Goal: Task Accomplishment & Management: Complete application form

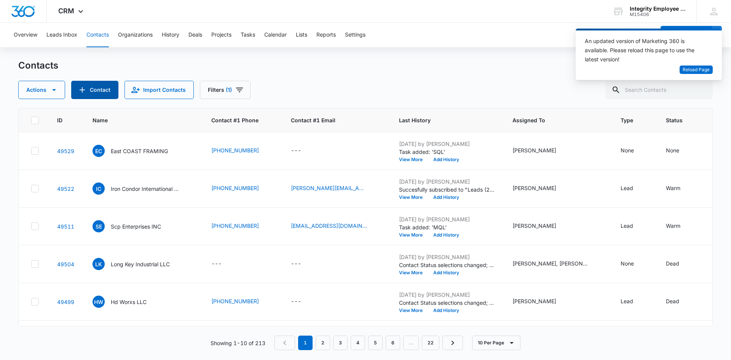
click at [83, 85] on icon "Add Contact" at bounding box center [82, 89] width 9 height 9
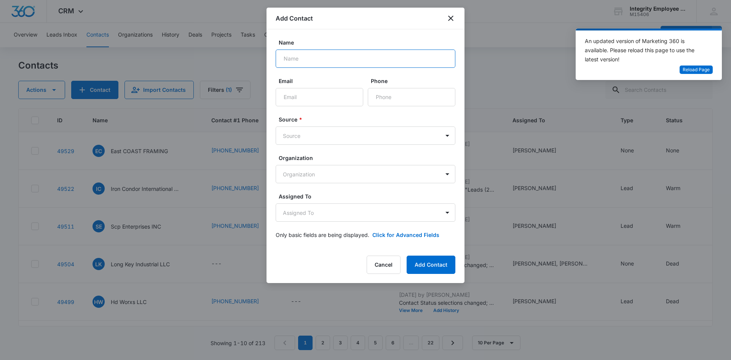
click at [303, 64] on input "Name" at bounding box center [366, 59] width 180 height 18
type input "HTP Consulting Service"
click at [388, 94] on input "Phone" at bounding box center [412, 97] width 88 height 18
paste input "[PHONE_NUMBER]"
type input "[PHONE_NUMBER]"
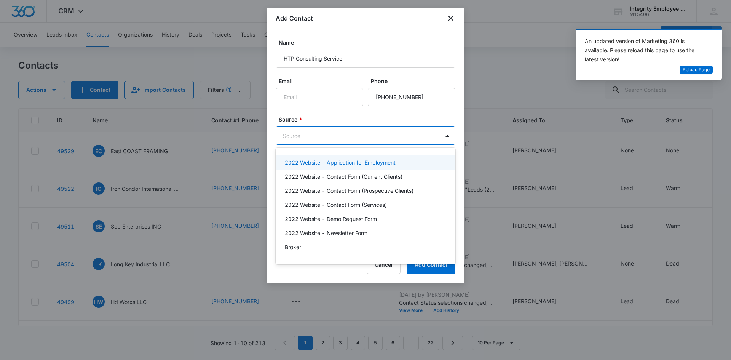
click at [309, 137] on body "CRM Apps Reputation Websites Forms CRM Email Social Shop Payments POS Content A…" at bounding box center [365, 180] width 731 height 360
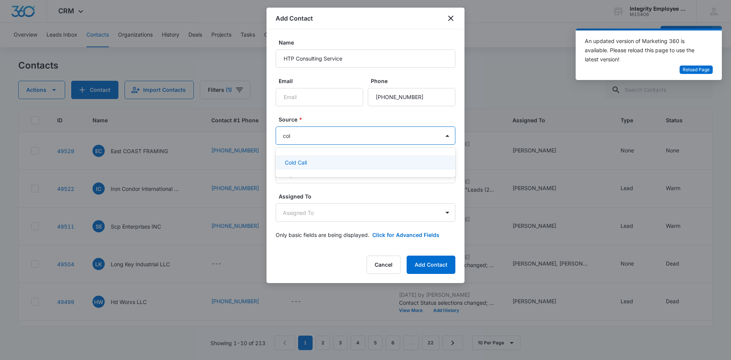
type input "cold"
click at [310, 163] on div "Cold Call" at bounding box center [365, 162] width 160 height 8
click at [322, 208] on body "CRM Apps Reputation Websites Forms CRM Email Social Shop Payments POS Content A…" at bounding box center [365, 180] width 731 height 360
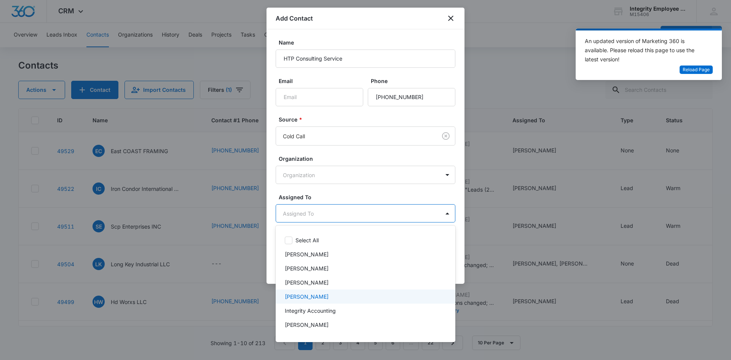
click at [321, 292] on div "[PERSON_NAME]" at bounding box center [366, 296] width 180 height 14
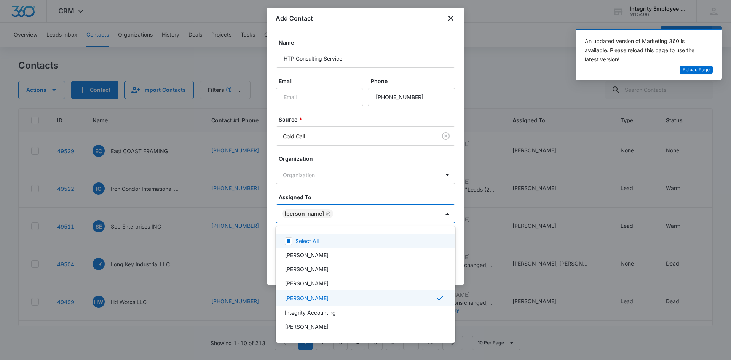
click at [355, 188] on div at bounding box center [365, 180] width 731 height 360
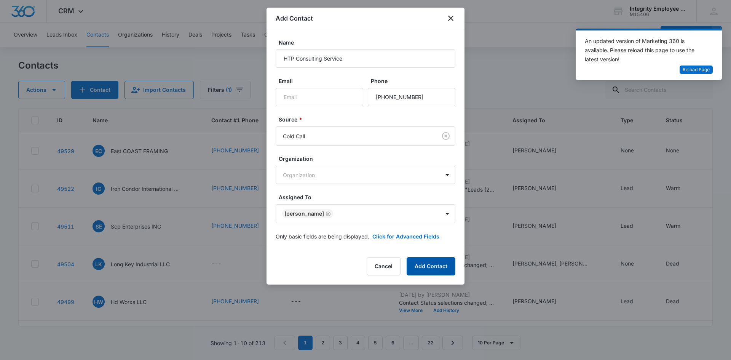
click at [440, 272] on button "Add Contact" at bounding box center [431, 266] width 49 height 18
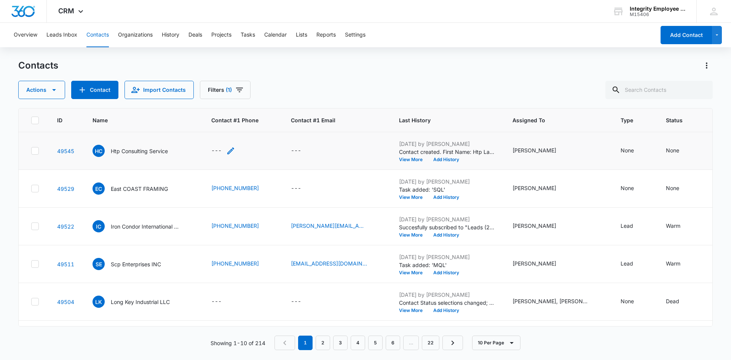
click at [216, 149] on div "---" at bounding box center [216, 150] width 10 height 9
click at [233, 101] on input "Contact #1 Phone" at bounding box center [227, 102] width 96 height 18
paste input "[PHONE_NUMBER]"
type input "[PHONE_NUMBER]"
click at [261, 133] on div "Contact #1 Phone Cancel Save" at bounding box center [227, 108] width 114 height 70
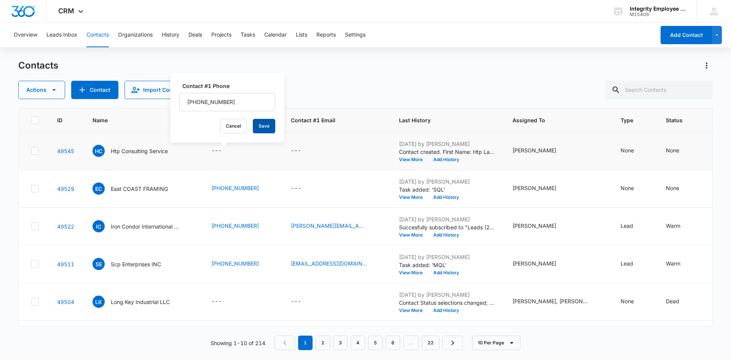
click at [261, 131] on button "Save" at bounding box center [264, 126] width 22 height 14
click at [621, 150] on div "None" at bounding box center [627, 150] width 13 height 8
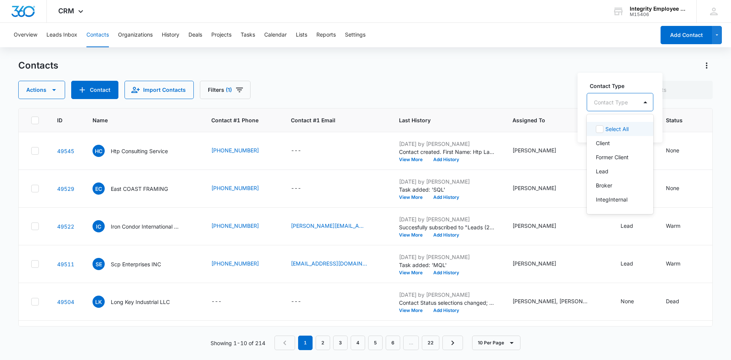
click at [633, 100] on div "Contact Type" at bounding box center [612, 102] width 51 height 17
click at [609, 170] on div "Lead" at bounding box center [619, 171] width 47 height 8
click at [637, 100] on div at bounding box center [637, 102] width 12 height 12
click at [632, 122] on button "Save" at bounding box center [634, 126] width 22 height 14
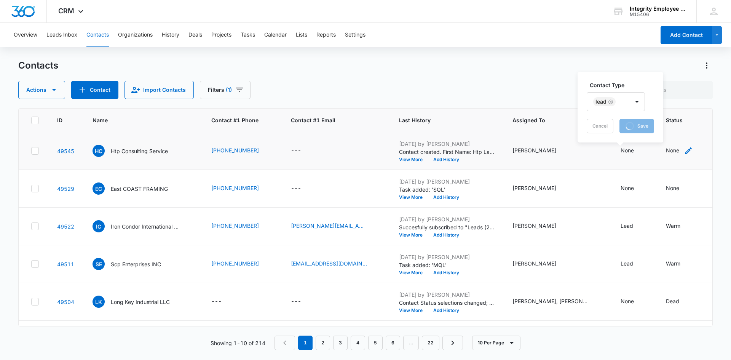
click at [666, 150] on div "None" at bounding box center [672, 150] width 13 height 8
click at [670, 156] on td "None" at bounding box center [680, 151] width 46 height 38
click at [666, 154] on div "None" at bounding box center [672, 150] width 13 height 8
click at [679, 99] on div "Contact Status" at bounding box center [658, 102] width 54 height 17
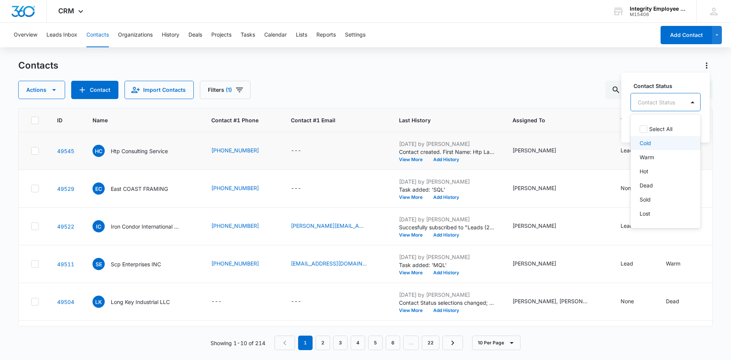
click at [665, 143] on div "Cold" at bounding box center [665, 143] width 50 height 8
click at [681, 105] on div at bounding box center [681, 102] width 12 height 12
click at [678, 129] on button "Save" at bounding box center [678, 126] width 22 height 14
click at [160, 151] on p "Htp Consulting Service" at bounding box center [139, 151] width 57 height 8
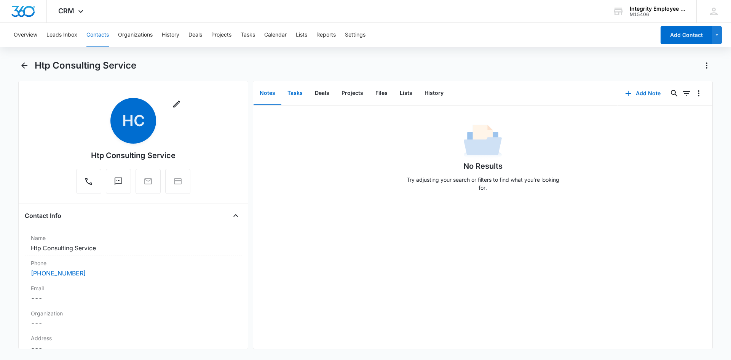
click at [297, 96] on button "Tasks" at bounding box center [294, 93] width 27 height 24
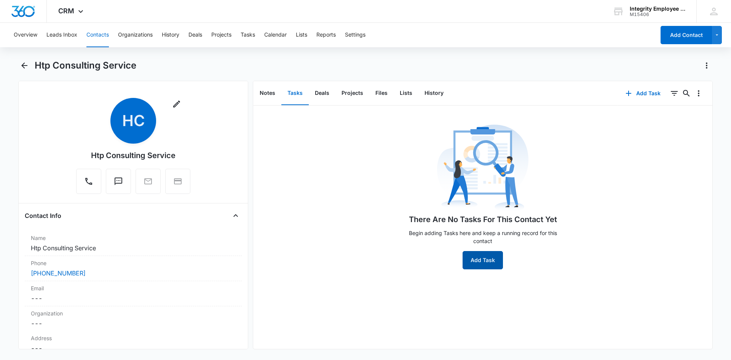
click at [486, 264] on button "Add Task" at bounding box center [483, 260] width 40 height 18
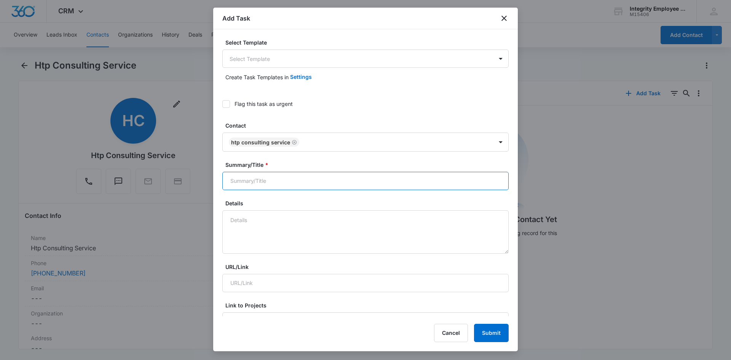
click at [302, 185] on input "Summary/Title *" at bounding box center [365, 181] width 286 height 18
type input "SQL"
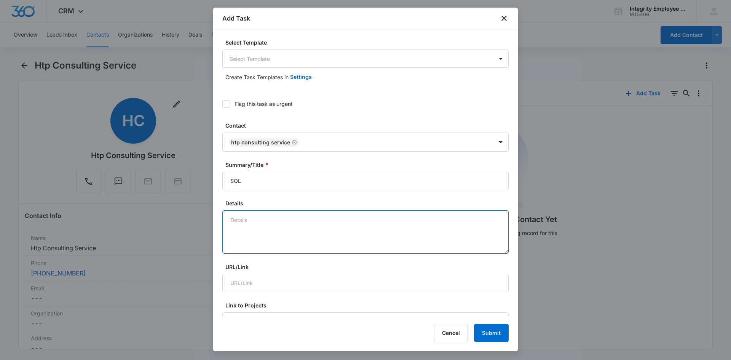
click at [290, 218] on textarea "Details" at bounding box center [365, 231] width 286 height 43
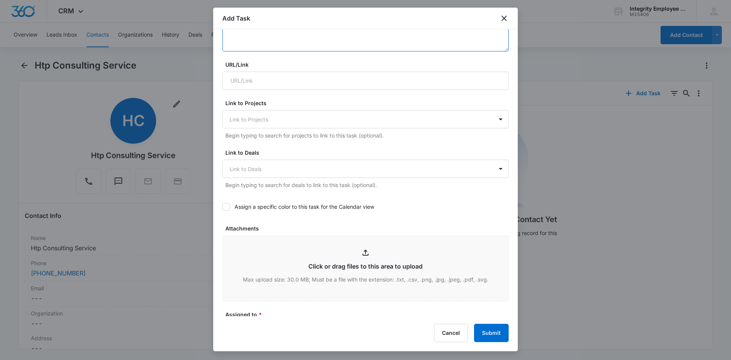
scroll to position [305, 0]
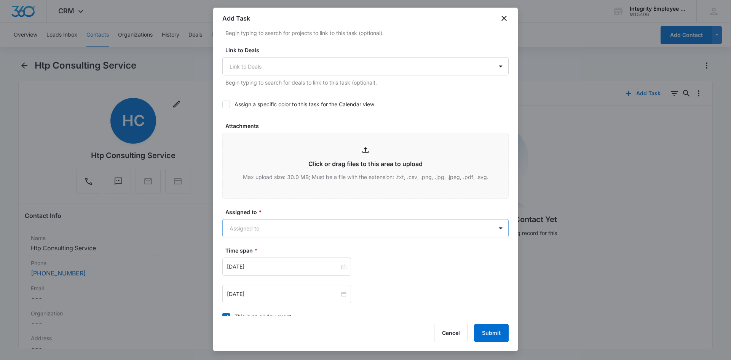
type textarea "9/9- Spoke on the phone, CFO handles it but is on a Cruise. Just signed up with…"
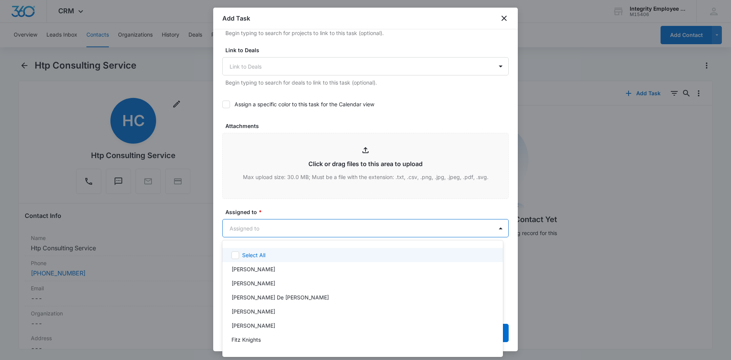
click at [346, 223] on body "CRM Apps Reputation Websites Forms CRM Email Social Shop Payments POS Content A…" at bounding box center [365, 180] width 731 height 360
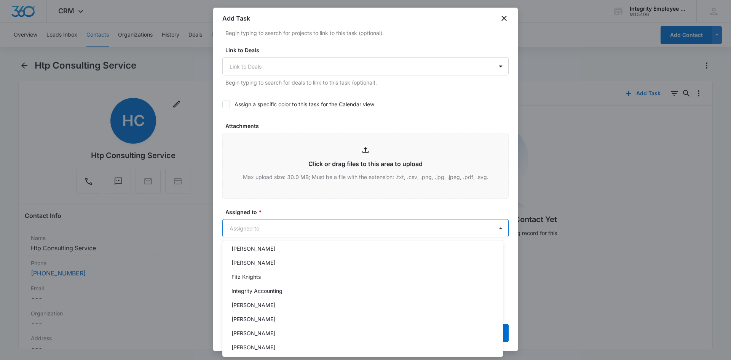
scroll to position [110, 0]
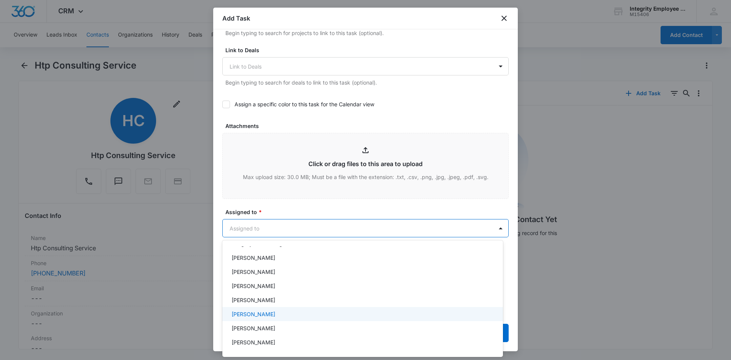
click at [267, 308] on div "[PERSON_NAME]" at bounding box center [362, 314] width 281 height 14
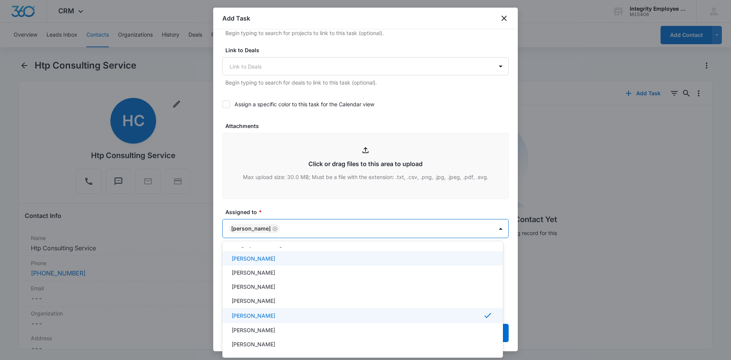
click at [307, 206] on div at bounding box center [365, 180] width 731 height 360
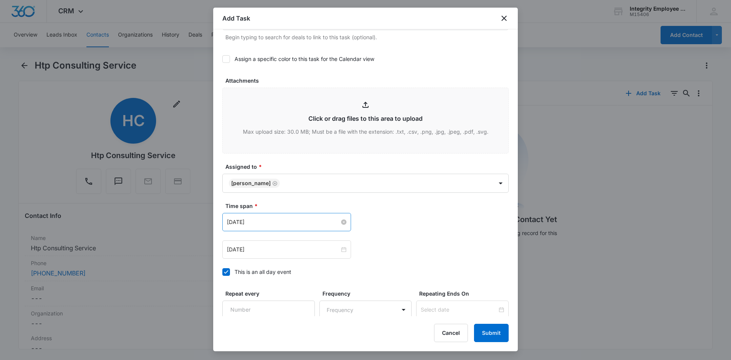
scroll to position [417, 0]
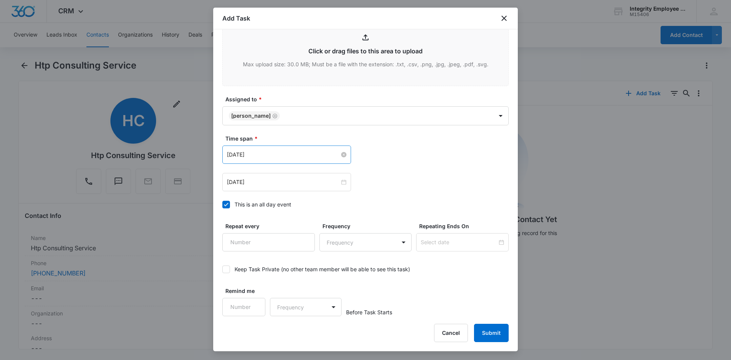
click at [309, 150] on input "[DATE]" at bounding box center [283, 154] width 113 height 8
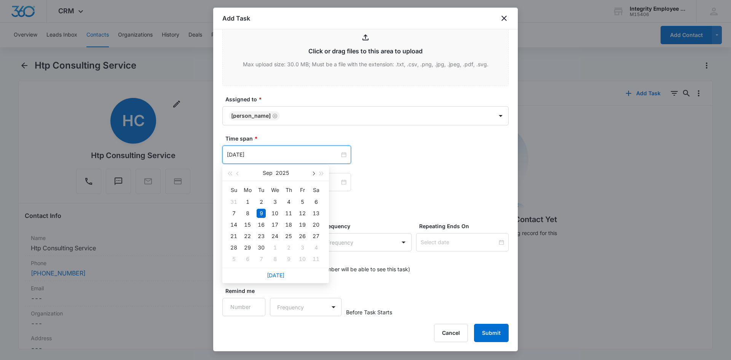
click at [315, 174] on button "button" at bounding box center [313, 172] width 8 height 15
click at [240, 173] on button "button" at bounding box center [238, 172] width 8 height 15
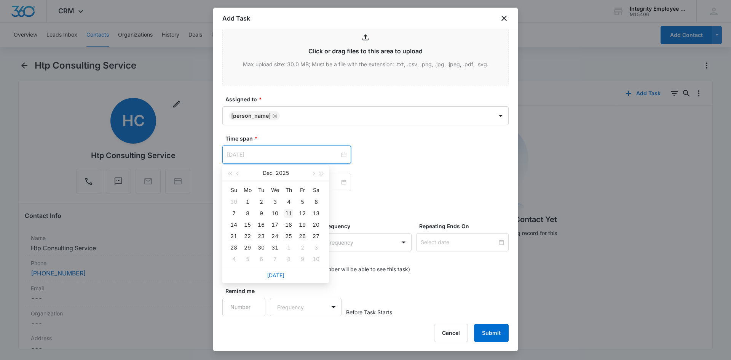
type input "[DATE]"
click at [289, 211] on div "11" at bounding box center [288, 213] width 9 height 9
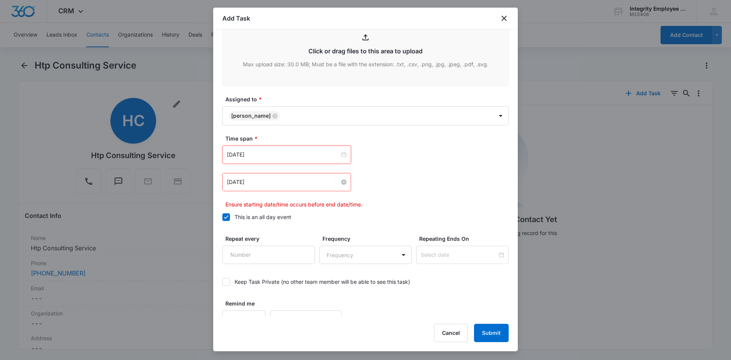
click at [306, 182] on input "[DATE]" at bounding box center [283, 182] width 113 height 8
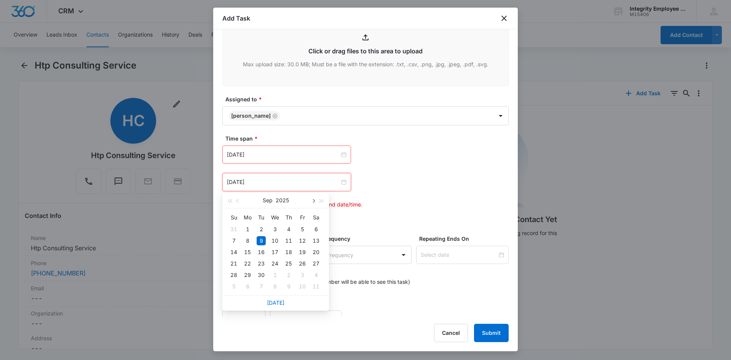
click at [315, 198] on button "button" at bounding box center [313, 200] width 8 height 15
drag, startPoint x: 239, startPoint y: 200, endPoint x: 255, endPoint y: 209, distance: 18.8
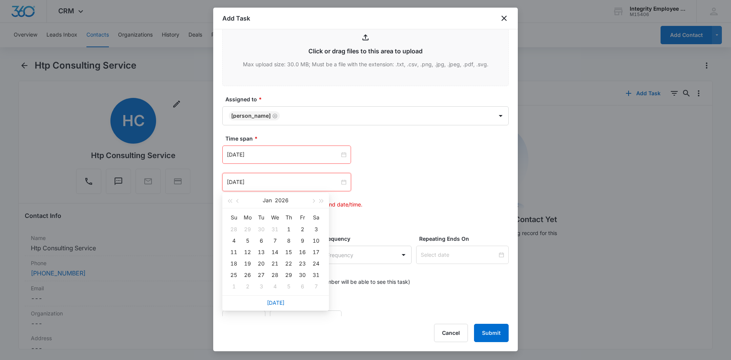
click at [238, 199] on button "button" at bounding box center [238, 200] width 8 height 15
type input "[DATE]"
click at [289, 241] on div "11" at bounding box center [288, 240] width 9 height 9
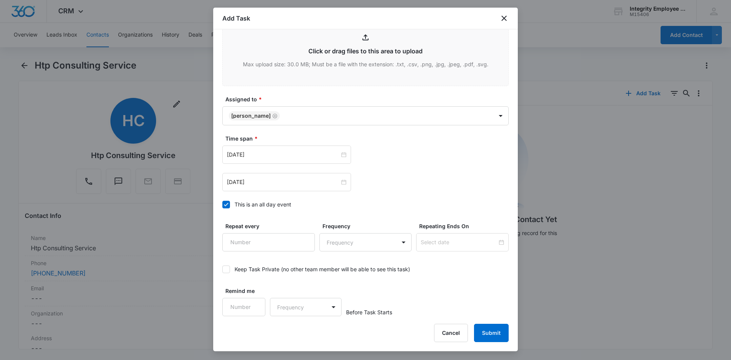
click at [396, 208] on label "This is an all day event" at bounding box center [365, 204] width 286 height 8
click at [222, 204] on input "This is an all day event" at bounding box center [222, 204] width 0 height 0
click at [225, 206] on icon at bounding box center [226, 204] width 7 height 7
click at [222, 204] on input "This is an all day event" at bounding box center [222, 204] width 0 height 0
type input "1"
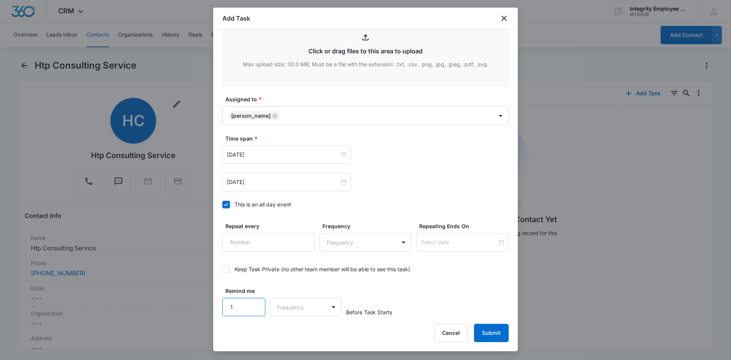
click at [255, 310] on input "1" at bounding box center [243, 307] width 43 height 18
click at [319, 300] on body "CRM Apps Reputation Websites Forms CRM Email Social Shop Payments POS Content A…" at bounding box center [365, 180] width 731 height 360
click at [303, 330] on div "Days" at bounding box center [303, 334] width 50 height 8
click at [355, 275] on div "Keep Task Private (no other team member will be able to see this task)" at bounding box center [365, 268] width 286 height 17
click at [485, 331] on button "Submit" at bounding box center [491, 333] width 35 height 18
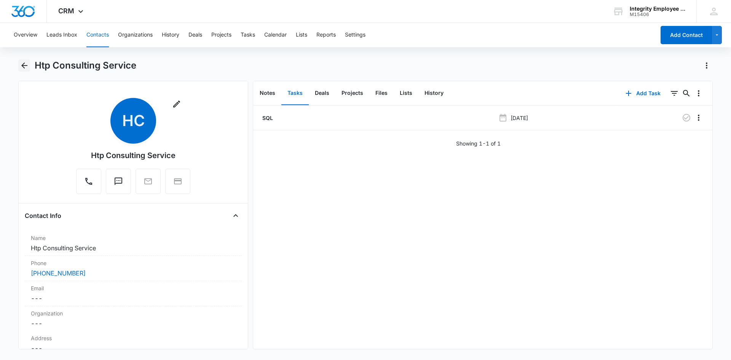
click at [24, 69] on icon "Back" at bounding box center [24, 65] width 9 height 9
